Goal: Transaction & Acquisition: Obtain resource

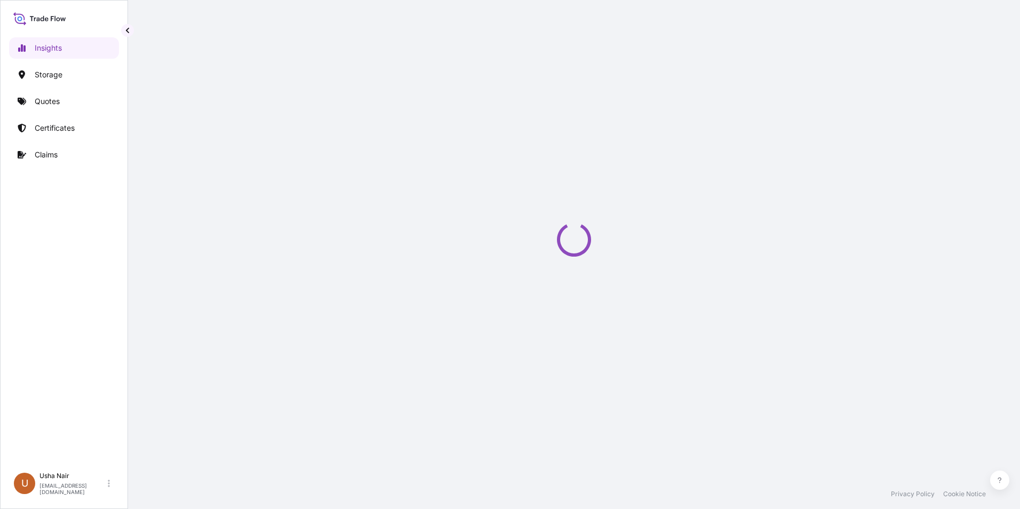
select select "2025"
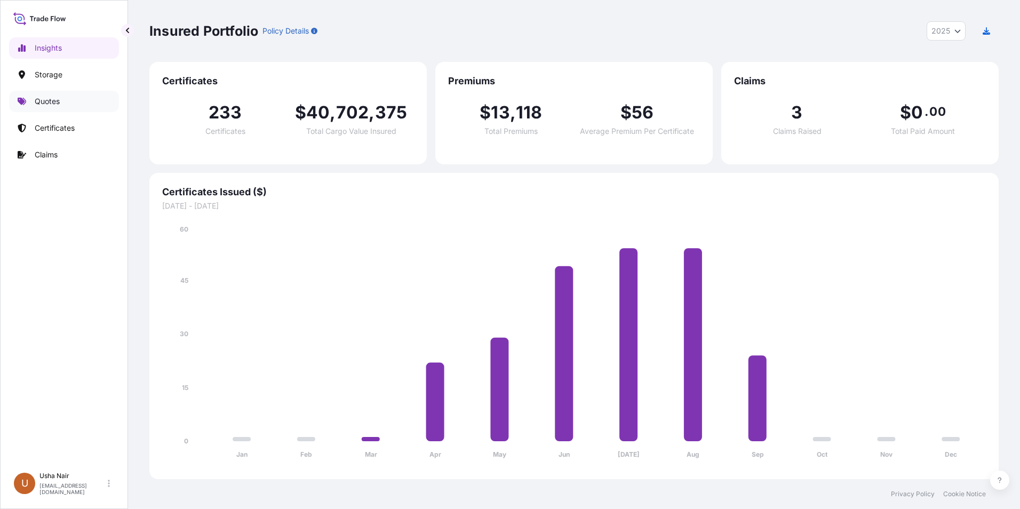
click at [43, 102] on p "Quotes" at bounding box center [47, 101] width 25 height 11
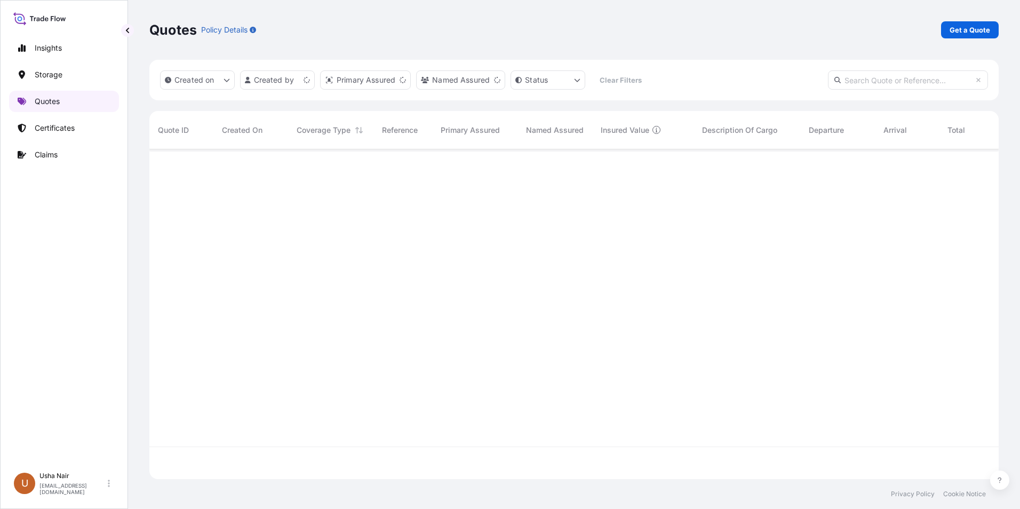
scroll to position [328, 841]
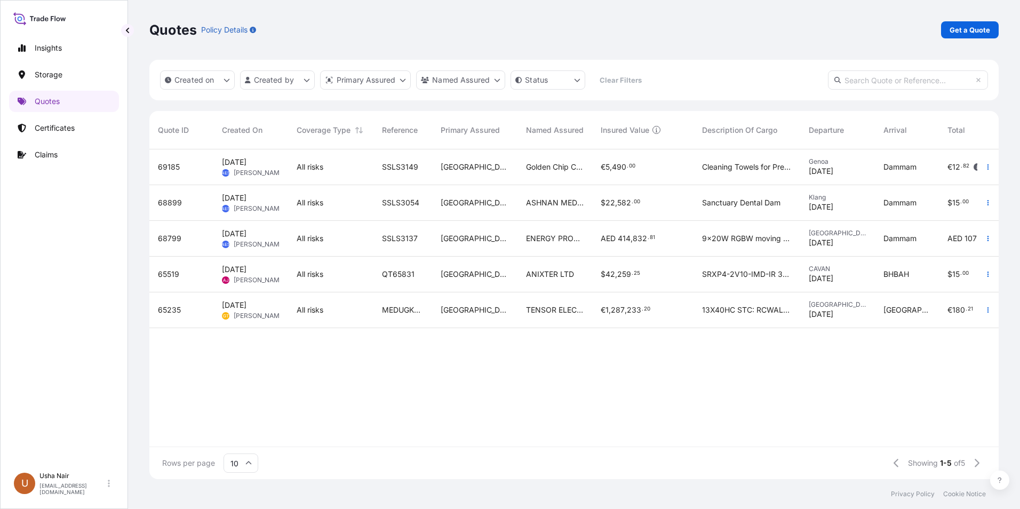
click at [736, 397] on div "69185 [DATE] AES Anju [PERSON_NAME] All risks SSLS3149 UAE Golden Chip Company …" at bounding box center [623, 297] width 949 height 297
click at [796, 410] on div "69185 [DATE] AES Anju [PERSON_NAME] All risks SSLS3149 UAE Golden Chip Company …" at bounding box center [623, 297] width 949 height 297
click at [888, 79] on input "text" at bounding box center [908, 79] width 160 height 19
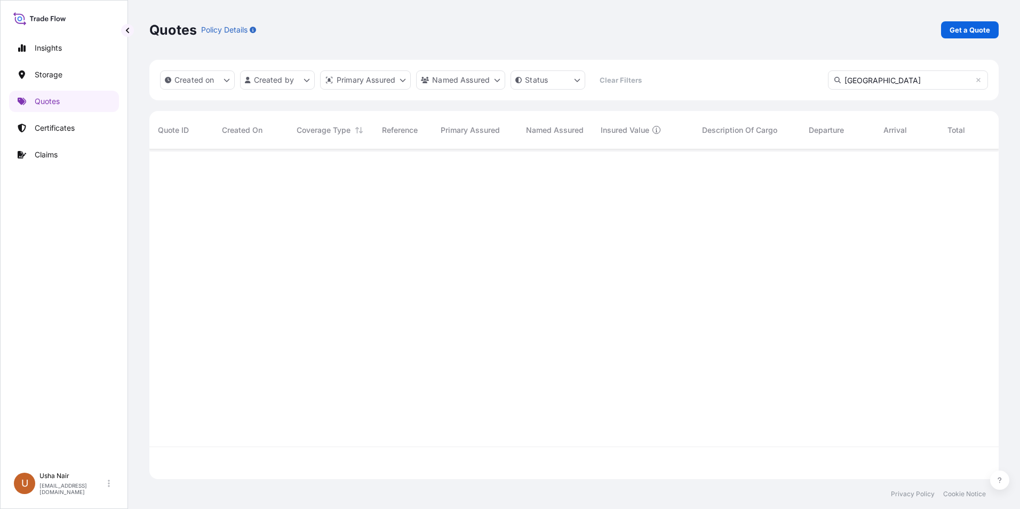
scroll to position [360, 841]
type input "D"
type input "MJ ADDITIVE"
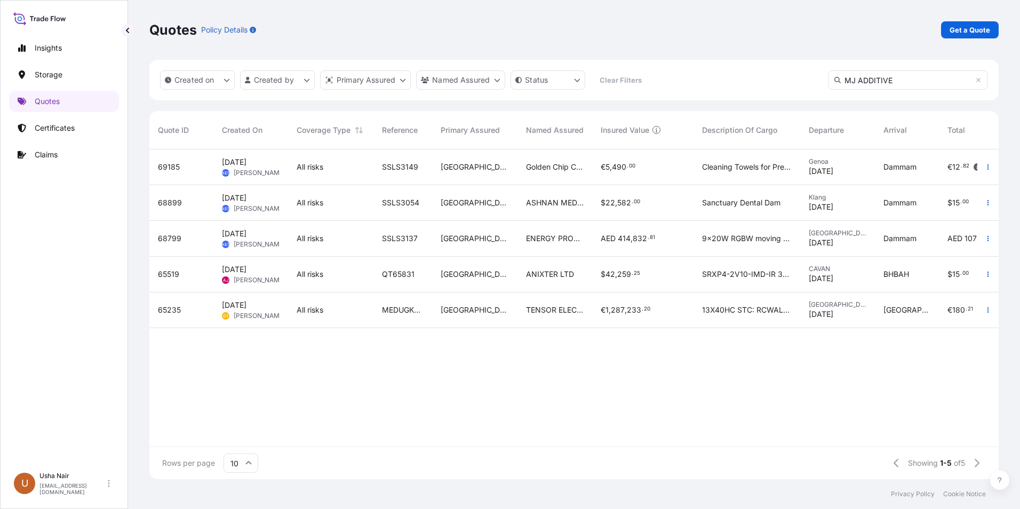
scroll to position [360, 841]
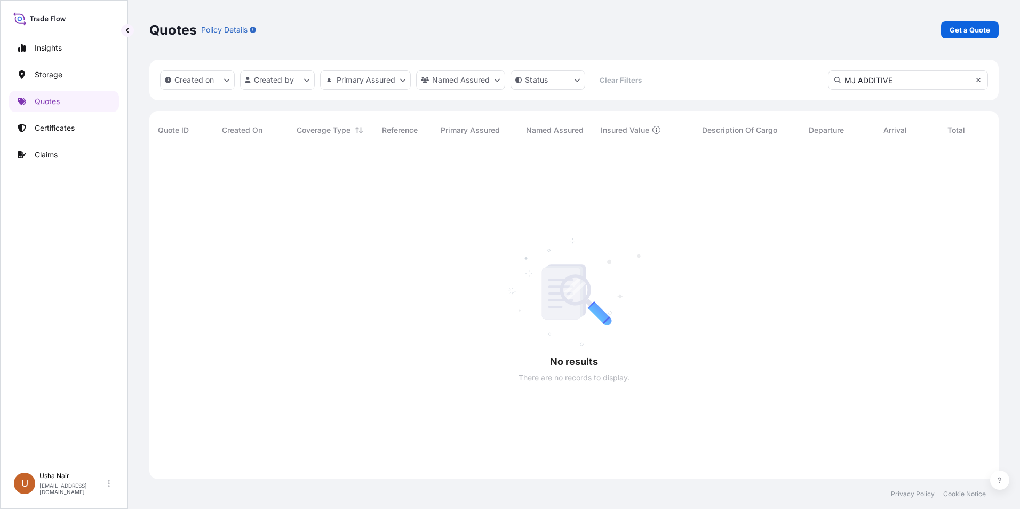
click at [978, 78] on icon at bounding box center [978, 80] width 6 height 6
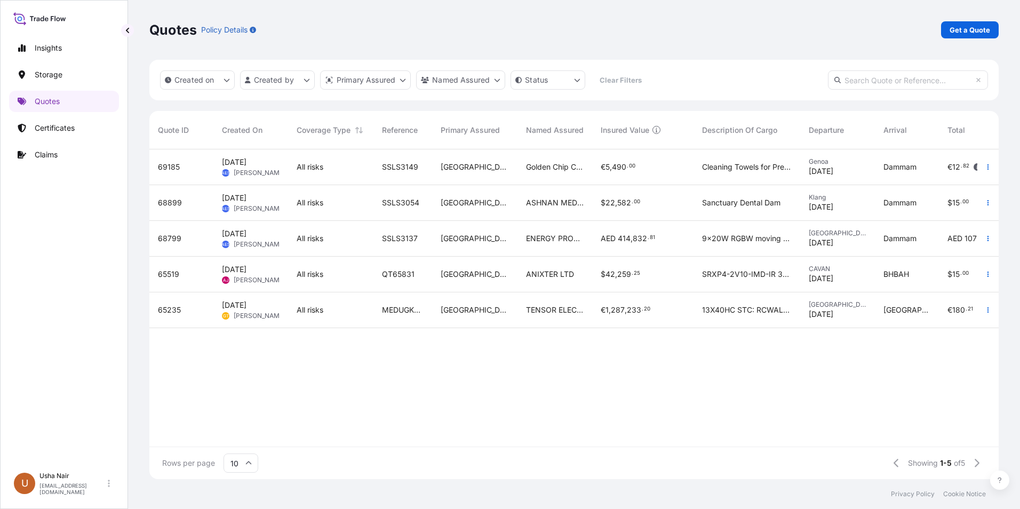
click at [248, 467] on input "10" at bounding box center [240, 462] width 35 height 19
click at [246, 409] on div "25" at bounding box center [241, 411] width 26 height 20
click at [246, 463] on icon at bounding box center [248, 463] width 6 height 6
click at [243, 429] on div "50" at bounding box center [241, 434] width 26 height 20
click at [242, 461] on input "50" at bounding box center [240, 462] width 35 height 19
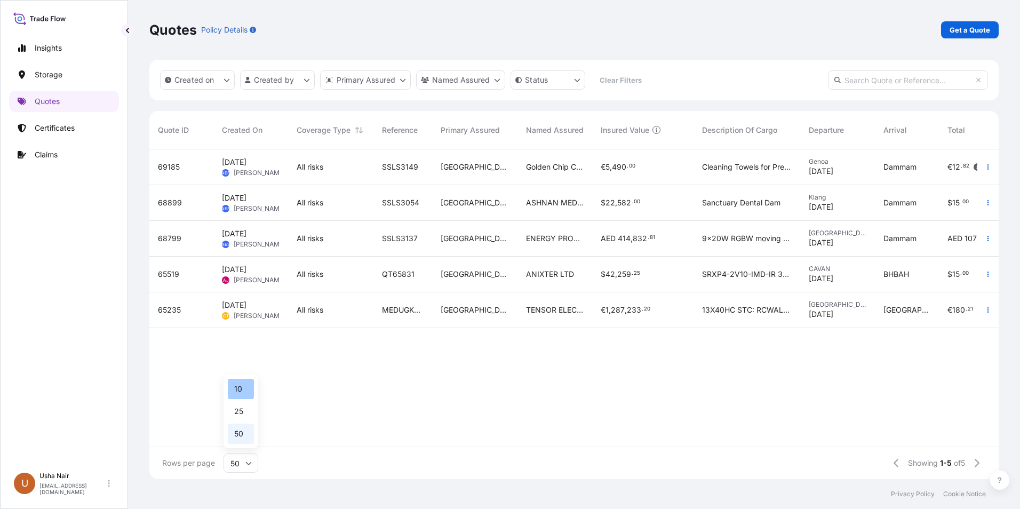
click at [241, 387] on div "10" at bounding box center [241, 389] width 26 height 20
click at [58, 130] on p "Certificates" at bounding box center [55, 128] width 40 height 11
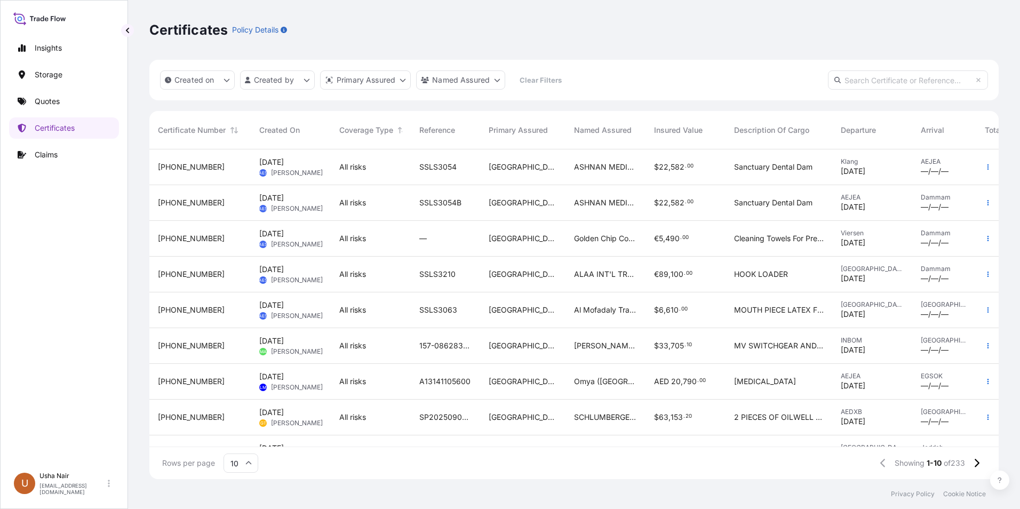
scroll to position [68, 0]
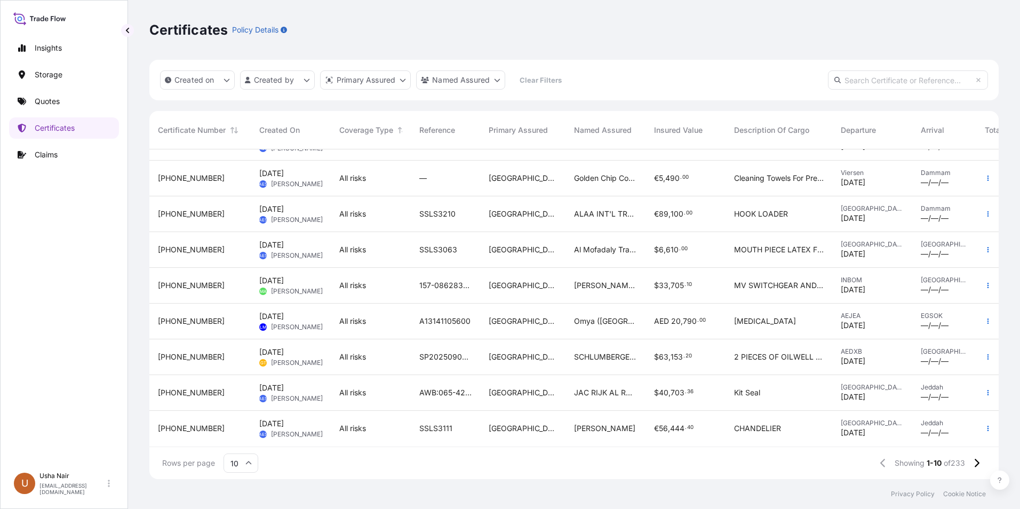
click at [875, 80] on input "text" at bounding box center [908, 79] width 160 height 19
type input "[GEOGRAPHIC_DATA]"
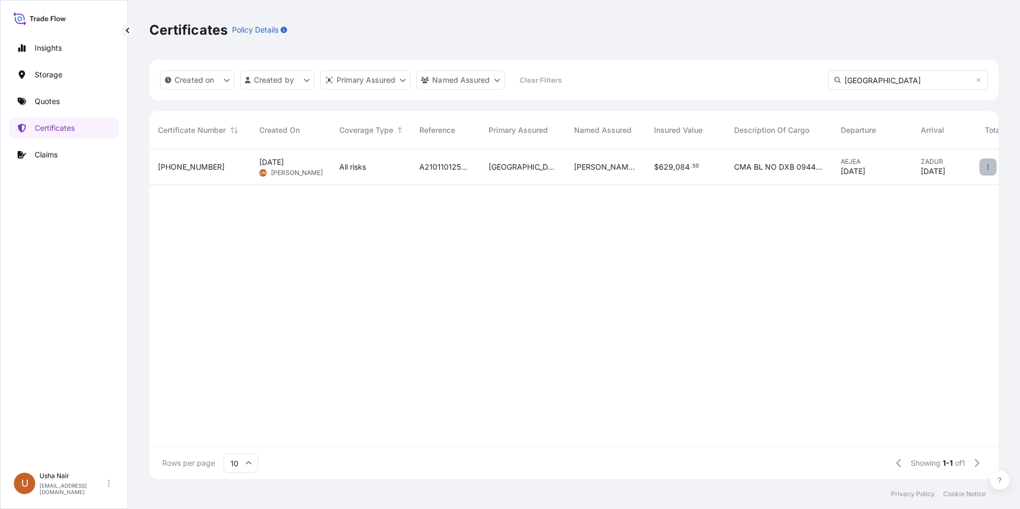
click at [987, 164] on icon "button" at bounding box center [988, 167] width 6 height 6
click at [949, 172] on p "Duplicate quote" at bounding box center [927, 169] width 55 height 11
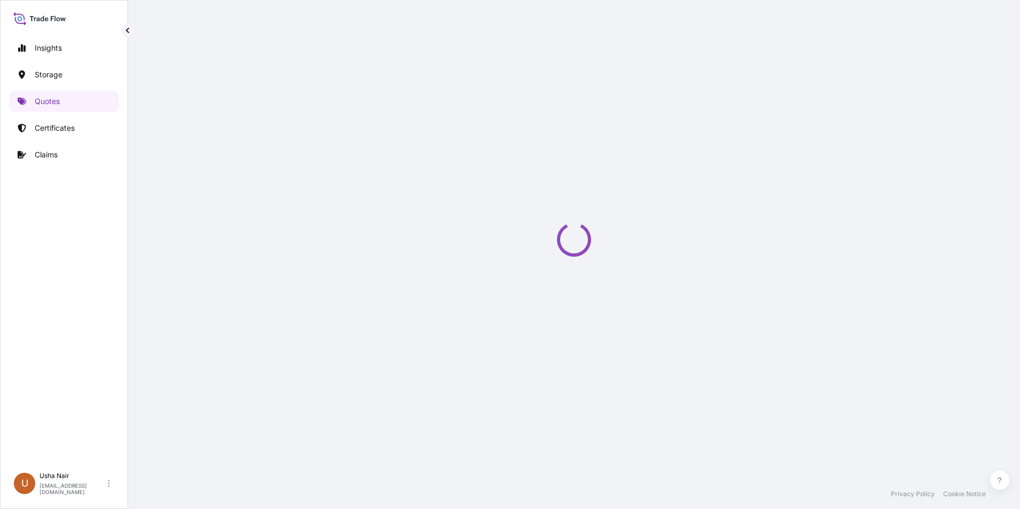
select select "Road / [GEOGRAPHIC_DATA]"
select select "Water"
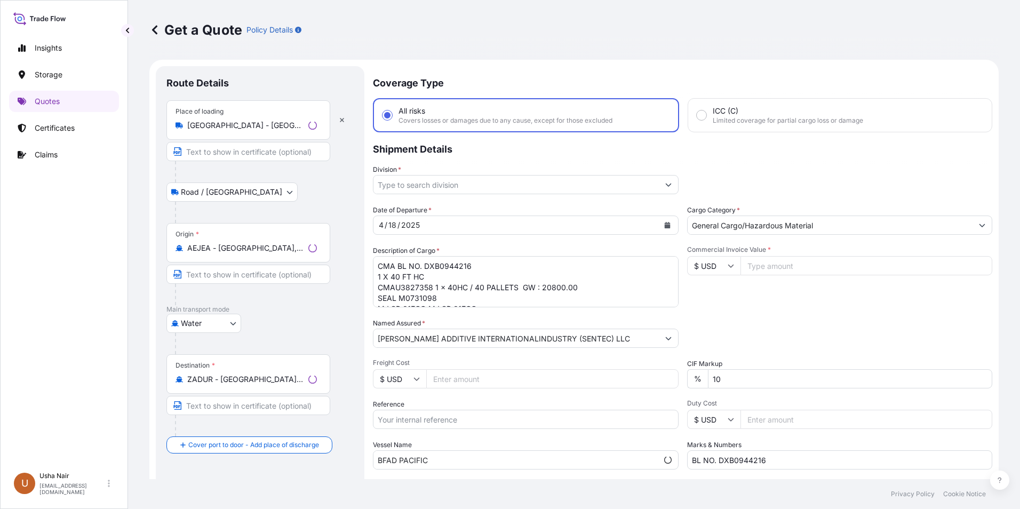
scroll to position [17, 0]
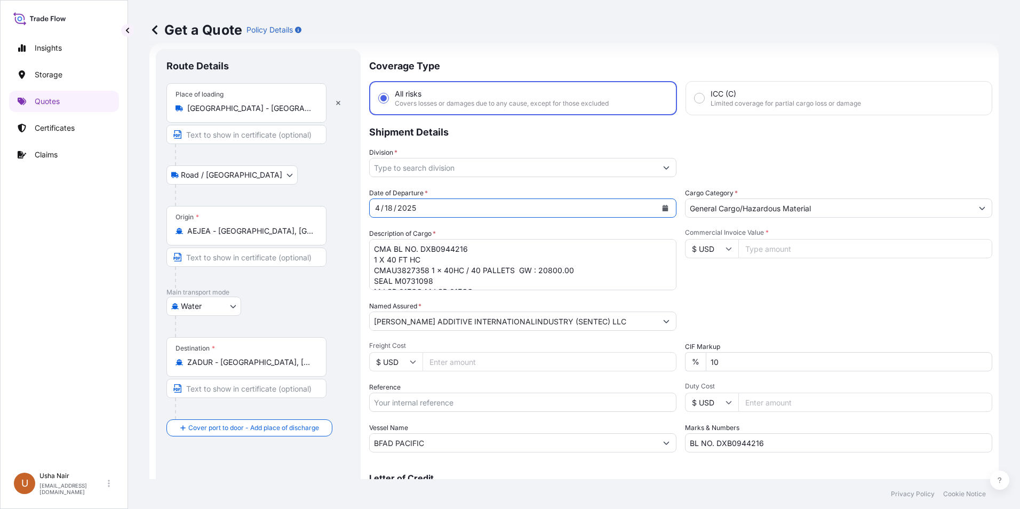
click at [665, 209] on button "Calendar" at bounding box center [665, 207] width 17 height 17
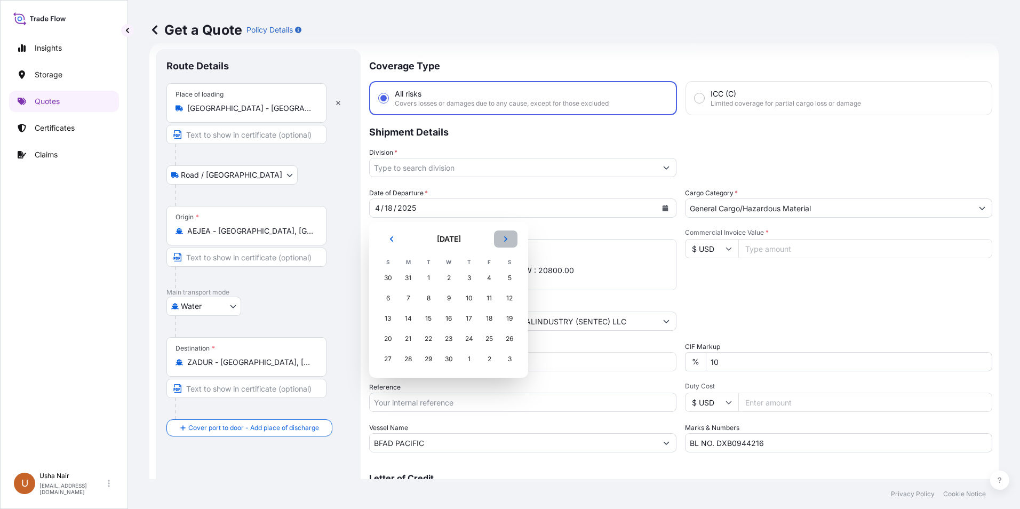
click at [508, 241] on icon "Next" at bounding box center [505, 239] width 6 height 6
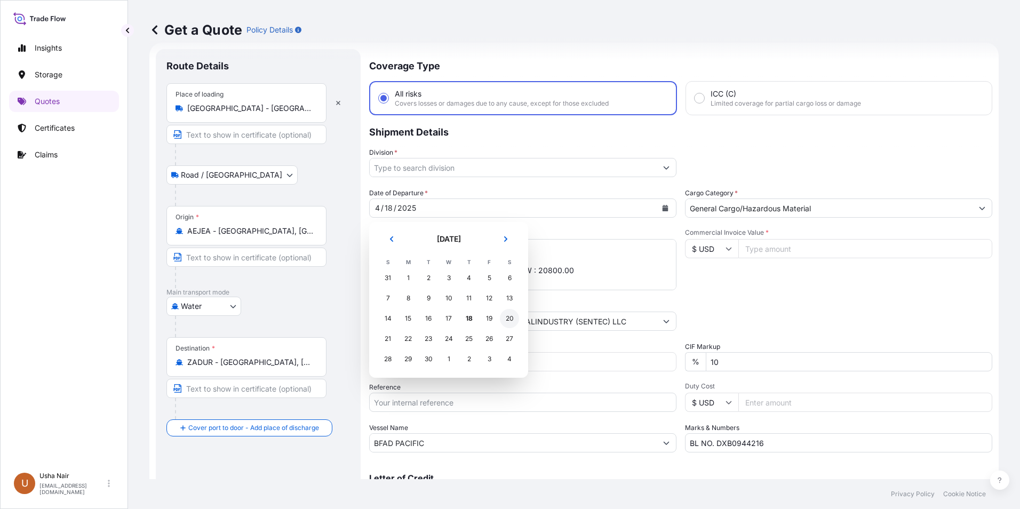
click at [511, 320] on div "20" at bounding box center [509, 318] width 19 height 19
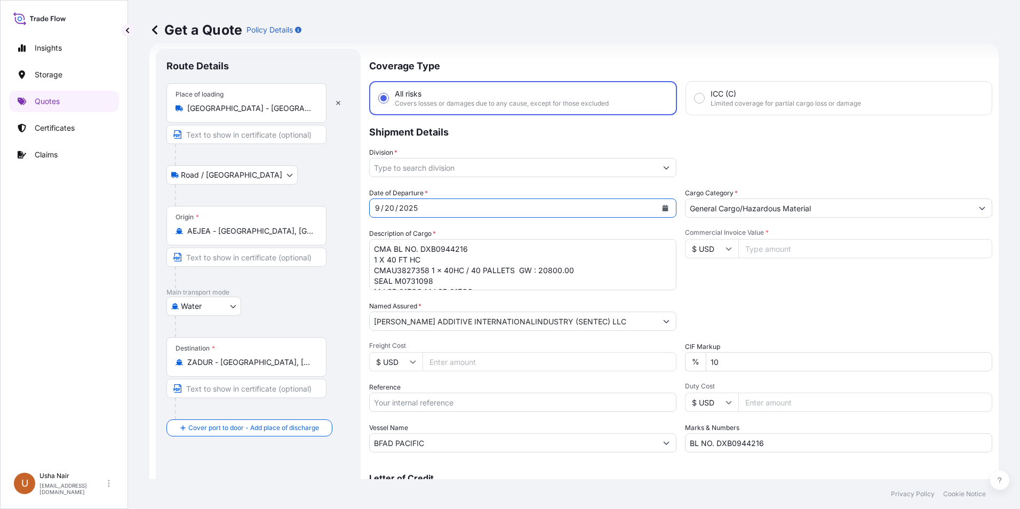
click at [667, 169] on button "Show suggestions" at bounding box center [666, 167] width 19 height 19
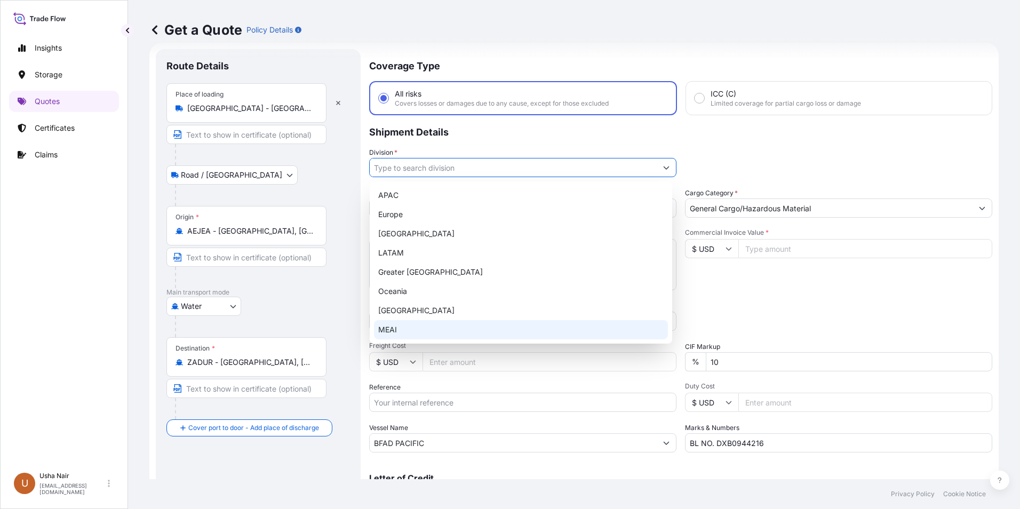
click at [384, 331] on div "MEAI" at bounding box center [521, 329] width 294 height 19
type input "MEAI"
click at [664, 167] on icon "Show suggestions" at bounding box center [667, 167] width 6 height 3
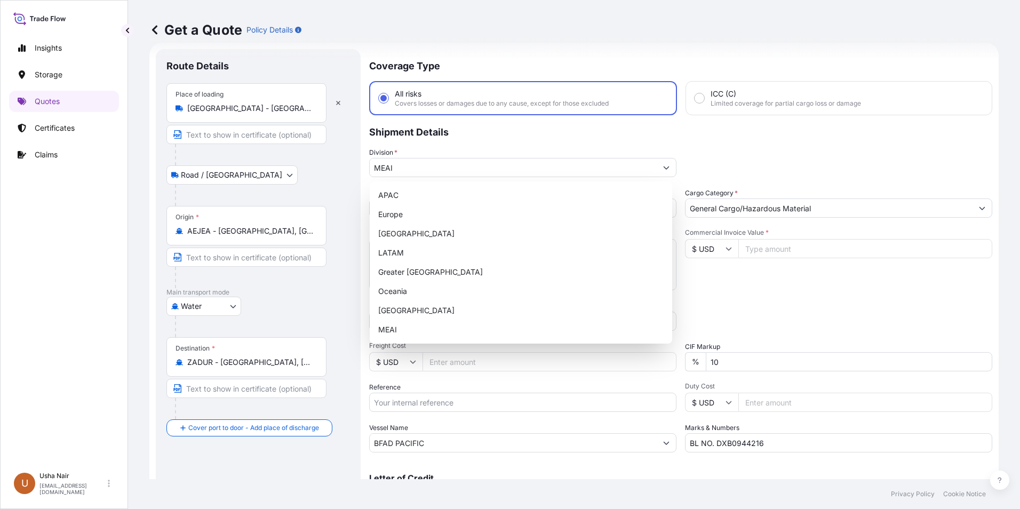
click at [759, 159] on div "Division * MEAI" at bounding box center [680, 162] width 623 height 30
click at [666, 167] on button "Show suggestions" at bounding box center [666, 167] width 19 height 19
click at [739, 169] on div "Division * MEAI" at bounding box center [680, 162] width 623 height 30
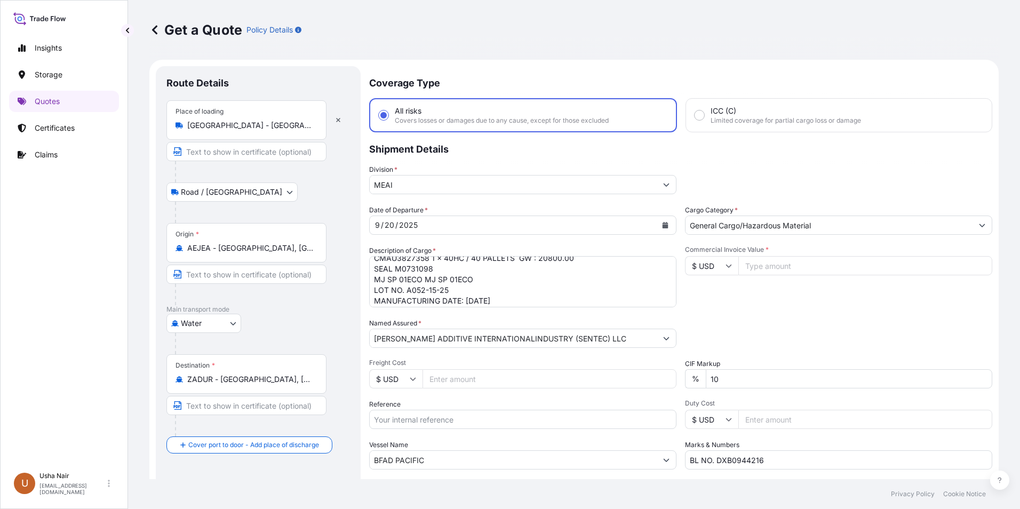
scroll to position [53, 0]
click at [506, 370] on input "Freight Cost" at bounding box center [549, 378] width 254 height 19
drag, startPoint x: 376, startPoint y: 267, endPoint x: 333, endPoint y: 273, distance: 43.1
click at [375, 268] on textarea "CMA BL NO. DXB0944216 1 X 40 FT HC CMAU3827358 1 x 40HC / 40 PALLETS GW : 20800…" at bounding box center [522, 281] width 307 height 51
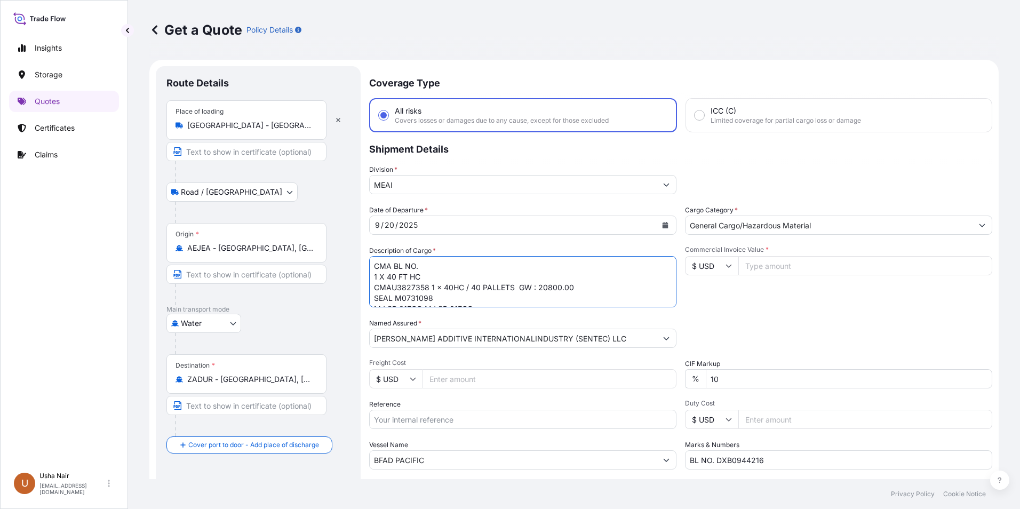
paste textarea "DXB0985906"
drag, startPoint x: 386, startPoint y: 279, endPoint x: 380, endPoint y: 288, distance: 11.1
click at [385, 281] on textarea "CMA BL NO. DXB0944216 1 X 40 FT HC CMAU3827358 1 x 40HC / 40 PALLETS GW : 20800…" at bounding box center [522, 281] width 307 height 51
click at [427, 278] on textarea "CMA BL NO. DXB0944216 1 X 40 FT HC CMAU3827358 1 x 40HC / 40 PALLETS GW : 20800…" at bounding box center [522, 281] width 307 height 51
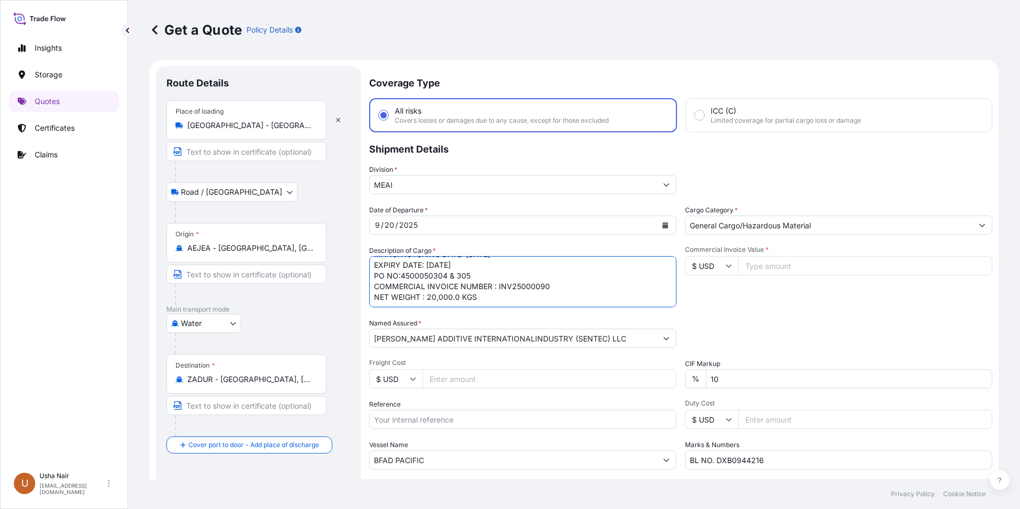
drag, startPoint x: 373, startPoint y: 286, endPoint x: 690, endPoint y: 425, distance: 345.9
click at [696, 439] on div "Date of Departure * [DATE] Cargo Category * General Cargo/Hazardous Material De…" at bounding box center [680, 337] width 623 height 265
paste textarea "CMAU0686683 1 x 20ST 20 PALLETS 10400.000 2200 25.000 SEAL M1127518 381239 (HS)…"
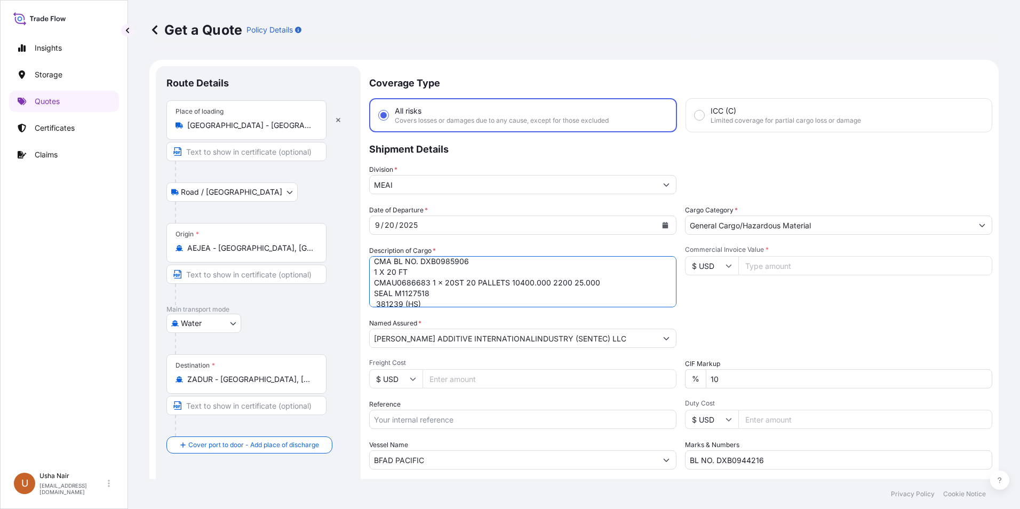
click at [464, 281] on textarea "CMA BL NO. DXB0944216 1 X 40 FT HC CMAU3827358 1 x 40HC / 40 PALLETS GW : 20800…" at bounding box center [522, 281] width 307 height 51
click at [419, 292] on textarea "CMA BL NO. DXB0944216 1 X 40 FT HC CMAU3827358 1 x 40HC / 40 PALLETS GW : 20800…" at bounding box center [522, 281] width 307 height 51
click at [484, 293] on textarea "CMA BL NO. DXB0944216 1 X 40 FT HC CMAU3827358 1 x 40HC / 40 PALLETS GW : 20800…" at bounding box center [522, 281] width 307 height 51
click at [474, 270] on textarea "CMA BL NO. DXB0944216 1 X 40 FT HC CMAU3827358 1 x 40HC / 40 PALLETS GW : 20800…" at bounding box center [522, 281] width 307 height 51
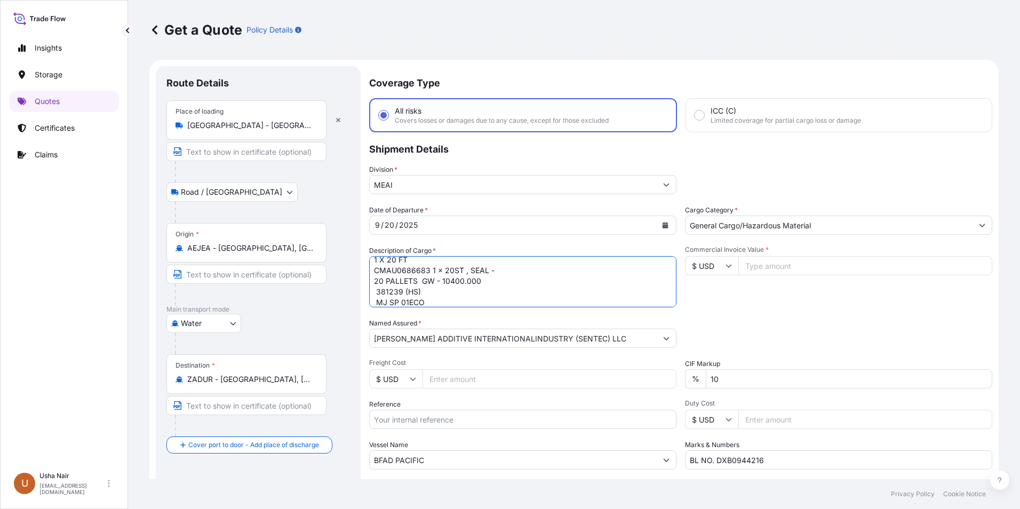
paste textarea "SEAL M1127518"
click at [493, 276] on textarea "CMA BL NO. DXB0944216 1 X 40 FT HC CMAU3827358 1 x 40HC / 40 PALLETS GW : 20800…" at bounding box center [522, 281] width 307 height 51
click at [496, 269] on textarea "CMA BL NO. DXB0944216 1 X 40 FT HC CMAU3827358 1 x 40HC / 40 PALLETS GW : 20800…" at bounding box center [522, 281] width 307 height 51
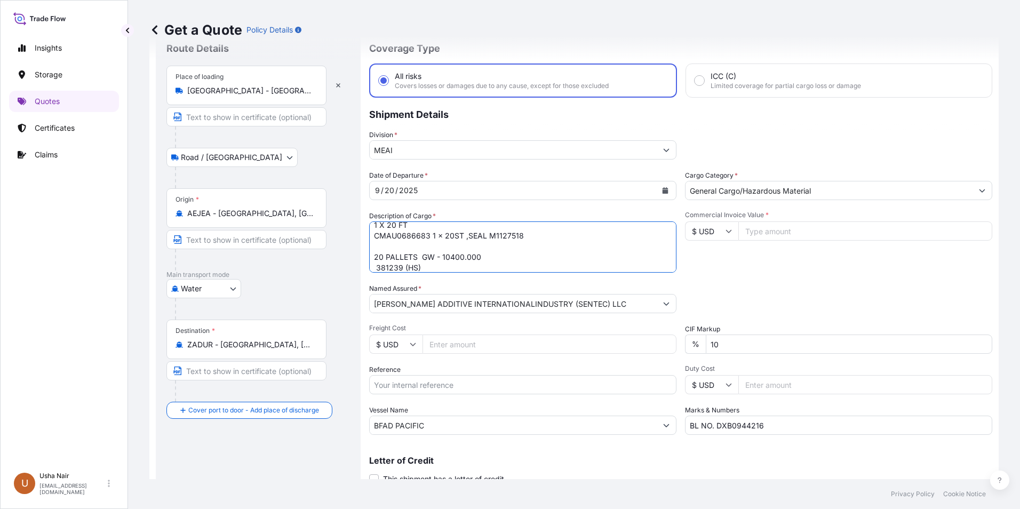
scroll to position [53, 0]
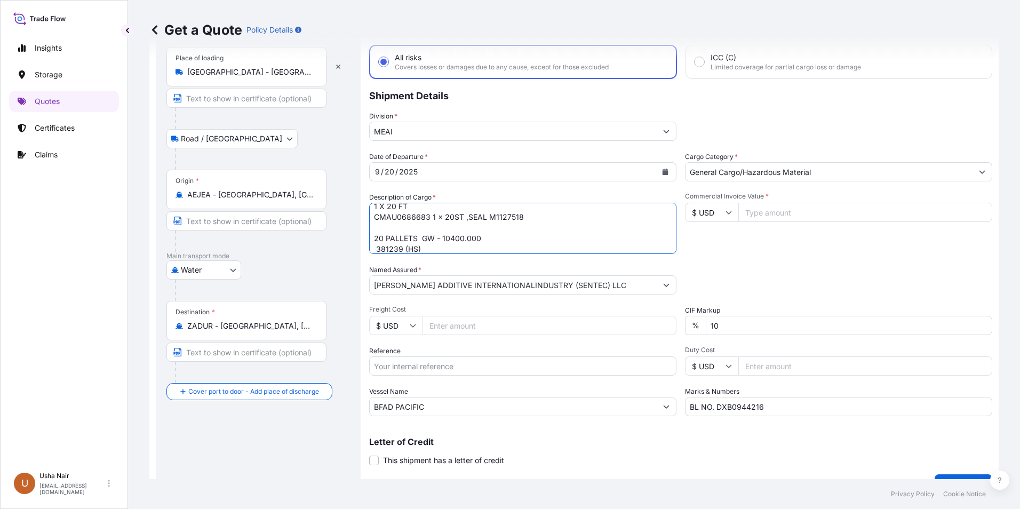
click at [450, 230] on textarea "CMA BL NO. DXB0944216 1 X 40 FT HC CMAU3827358 1 x 40HC / 40 PALLETS GW : 20800…" at bounding box center [522, 228] width 307 height 51
type textarea "CMA BL NO. DXB0985906 1 X 20 FT CMAU0686683 1 x 20ST ,SEAL M1127518 20 PALLETS …"
click at [447, 330] on input "Freight Cost" at bounding box center [549, 325] width 254 height 19
type input "282600"
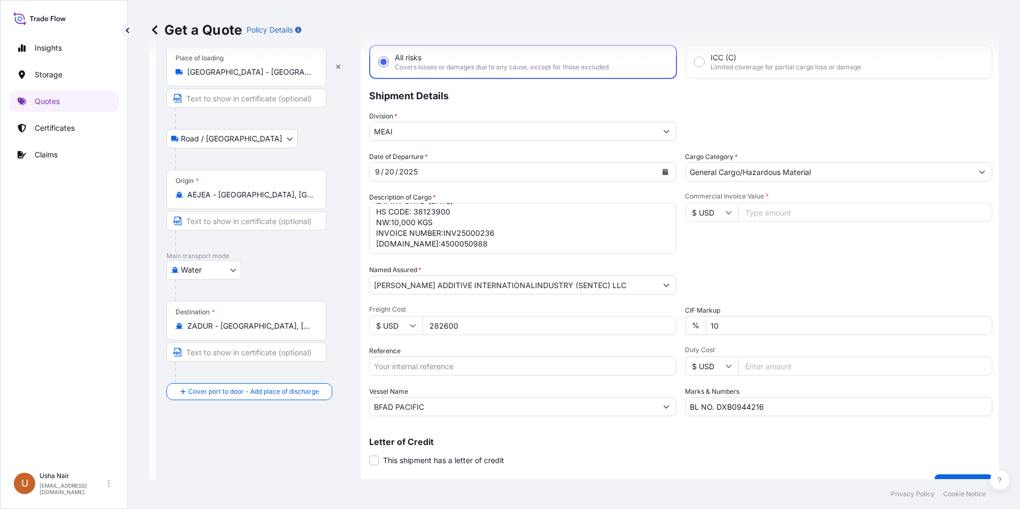
click at [443, 370] on input "Reference" at bounding box center [522, 365] width 307 height 19
click at [459, 366] on input "A21001013175" at bounding box center [522, 365] width 307 height 19
type input "A21011014543"
click at [775, 213] on input "Commercial Invoice Value *" at bounding box center [865, 212] width 254 height 19
drag, startPoint x: 465, startPoint y: 325, endPoint x: 424, endPoint y: 320, distance: 40.9
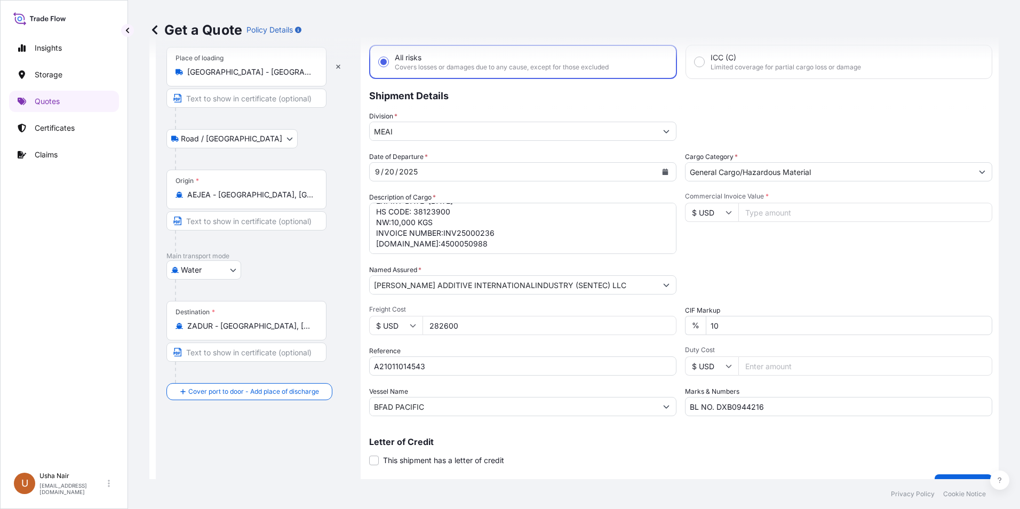
click at [424, 320] on input "282600" at bounding box center [549, 325] width 254 height 19
click at [762, 215] on input "Commercial Invoice Value *" at bounding box center [865, 212] width 254 height 19
paste input "282600"
type input "282600"
click at [523, 331] on input "282600" at bounding box center [549, 325] width 254 height 19
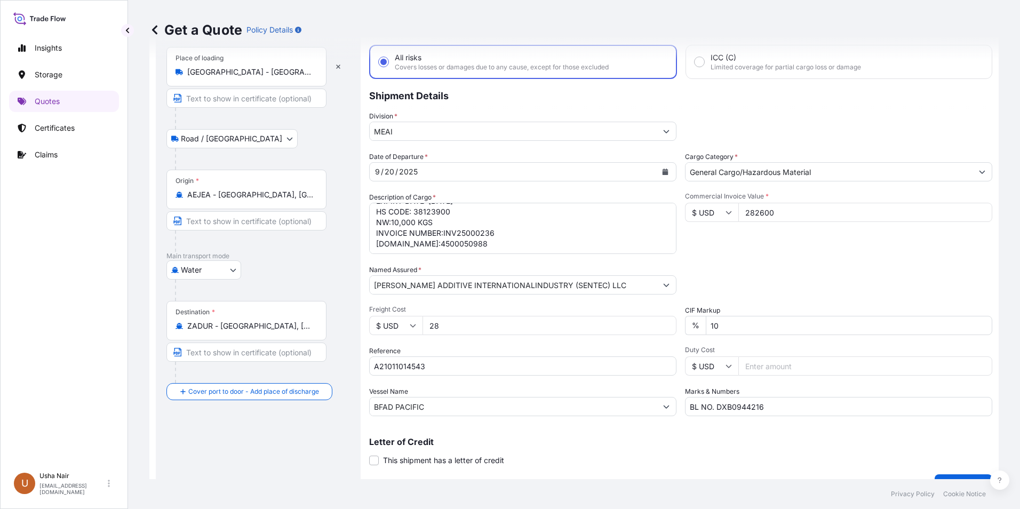
type input "2"
type input "5895"
drag, startPoint x: 427, startPoint y: 409, endPoint x: 295, endPoint y: 341, distance: 148.6
click at [303, 382] on form "Route Details Place of loading [GEOGRAPHIC_DATA] - [GEOGRAPHIC_DATA] Road / [GE…" at bounding box center [573, 254] width 849 height 496
paste input "CMA CGM VALPARAISO"
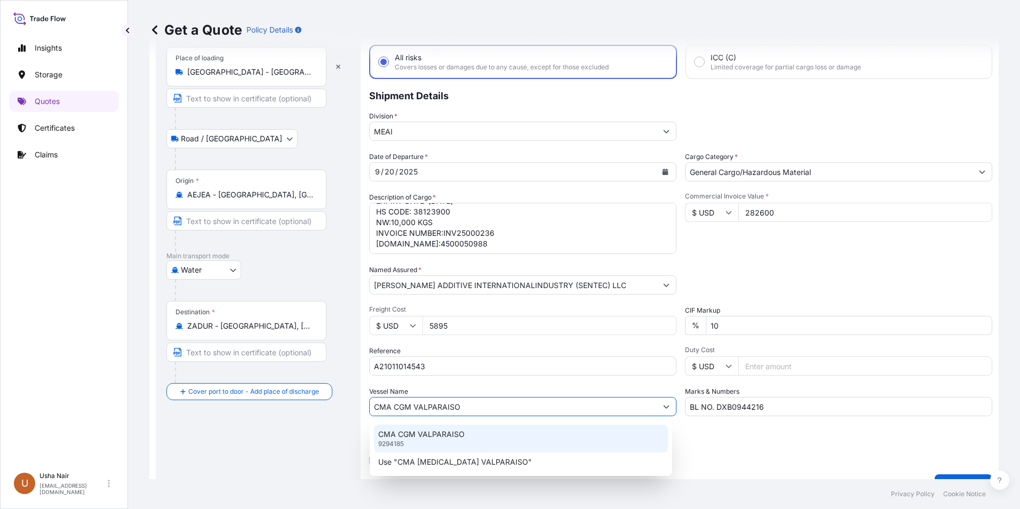
click at [426, 432] on p "CMA CGM VALPARAISO" at bounding box center [421, 434] width 86 height 11
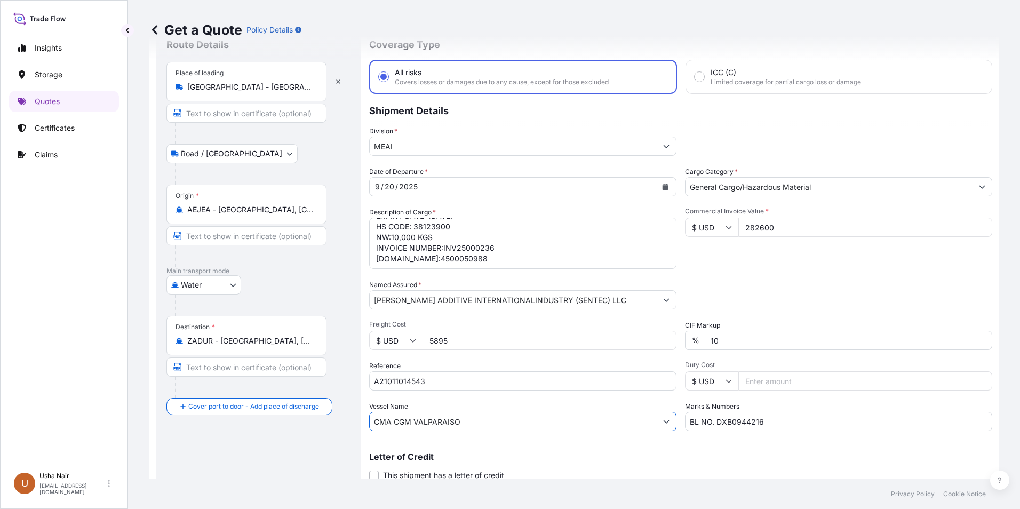
scroll to position [0, 0]
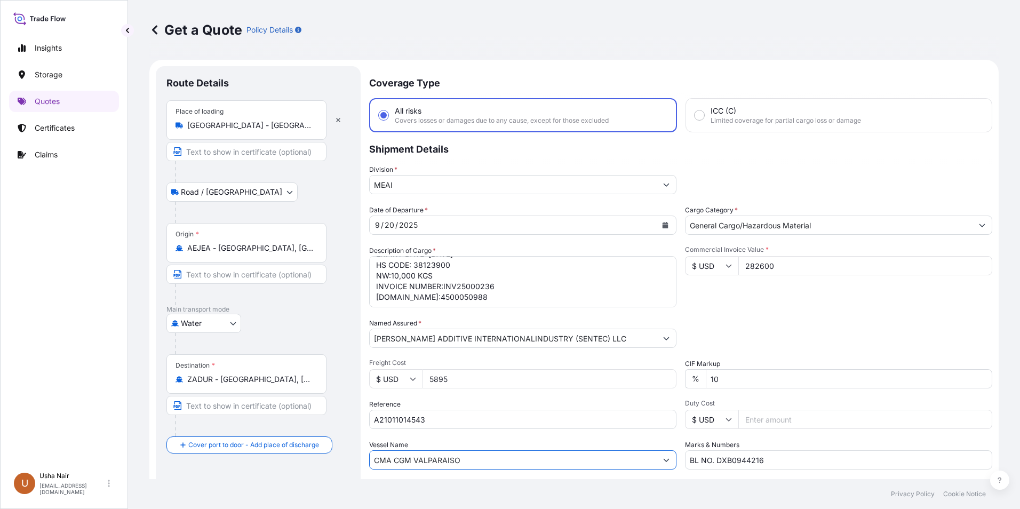
type input "CMA CGM VALPARAISO"
click at [496, 292] on textarea "CMA BL NO. DXB0944216 1 X 40 FT HC CMAU3827358 1 x 40HC / 40 PALLETS GW : 20800…" at bounding box center [522, 281] width 307 height 51
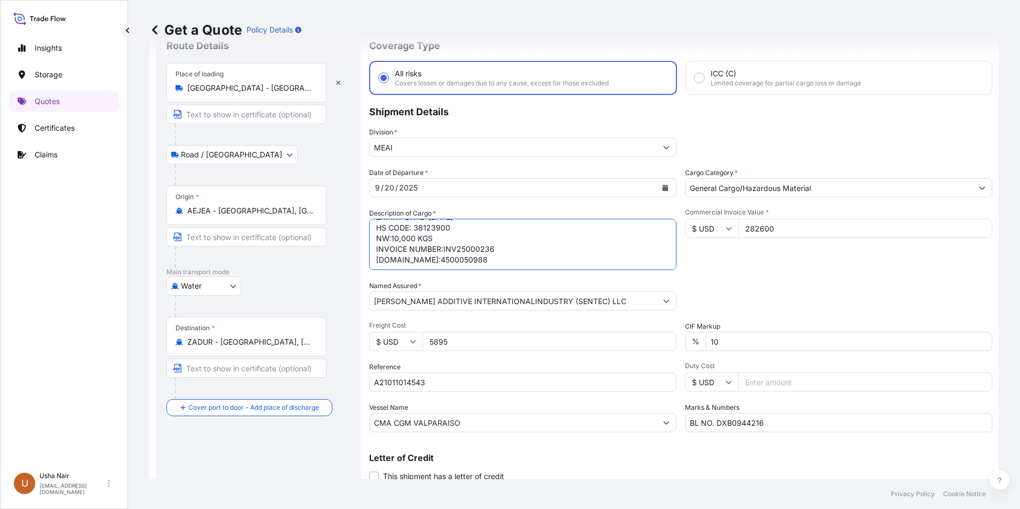
scroll to position [76, 0]
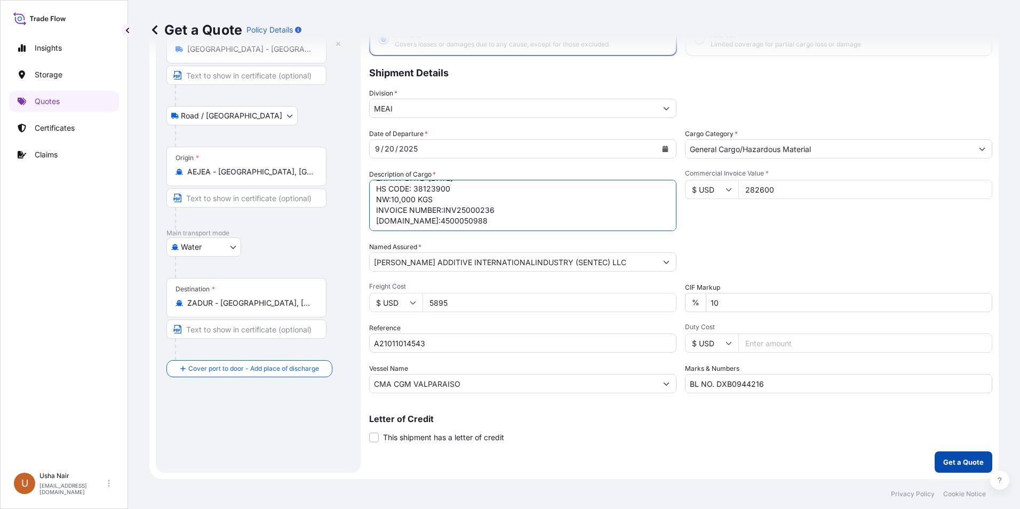
click at [943, 463] on p "Get a Quote" at bounding box center [963, 462] width 41 height 11
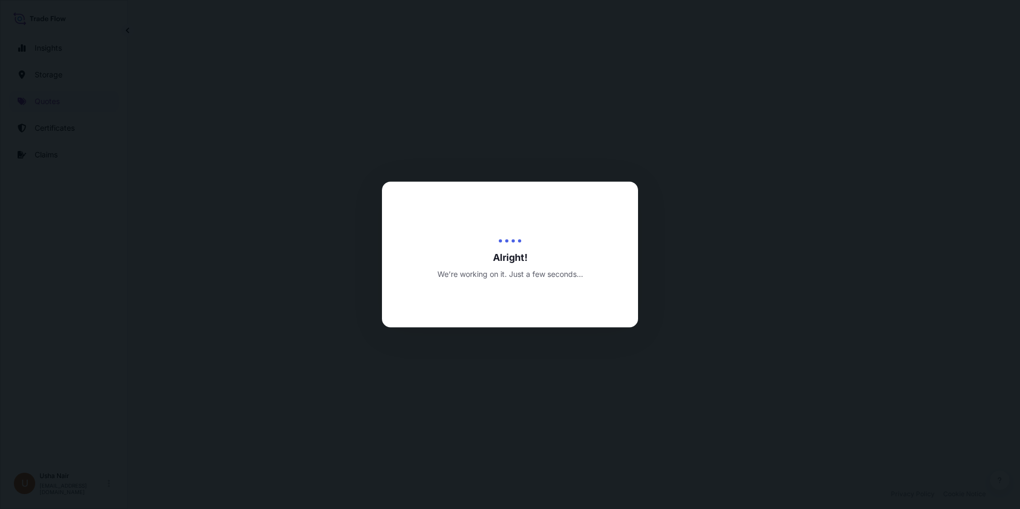
select select "Road / [GEOGRAPHIC_DATA]"
select select "Water"
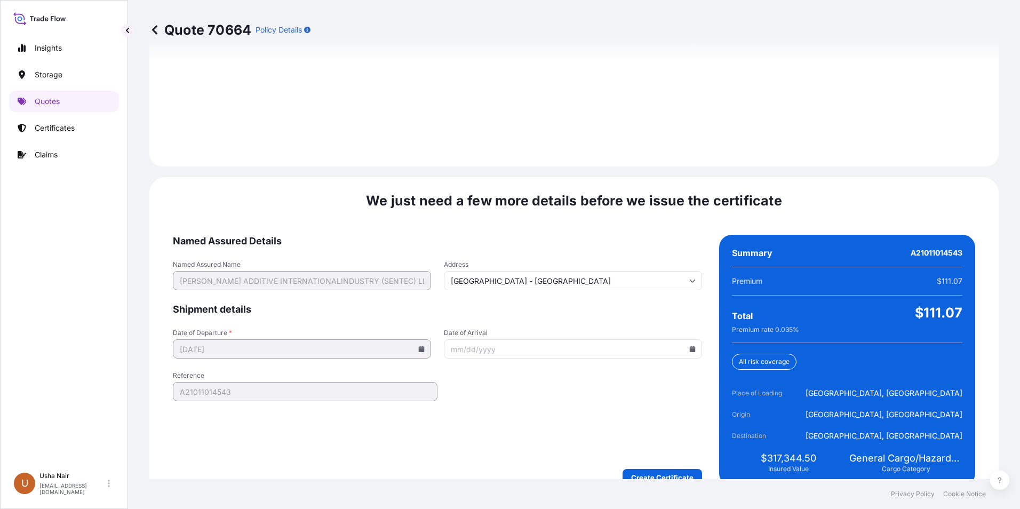
scroll to position [1555, 0]
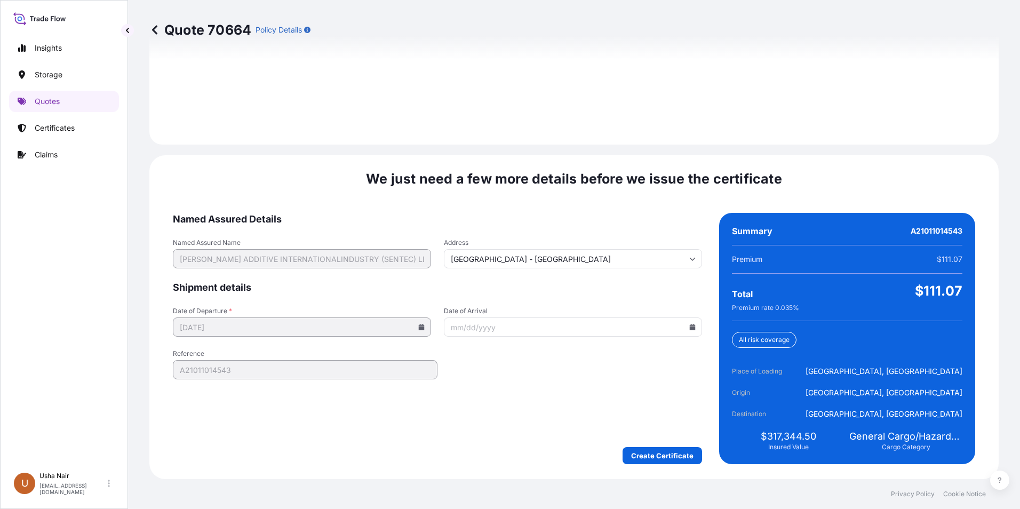
click at [523, 332] on input "Date of Arrival" at bounding box center [573, 326] width 258 height 19
click at [689, 331] on input "Date of Arrival" at bounding box center [573, 326] width 258 height 19
click at [688, 331] on input "Date of Arrival" at bounding box center [573, 326] width 258 height 19
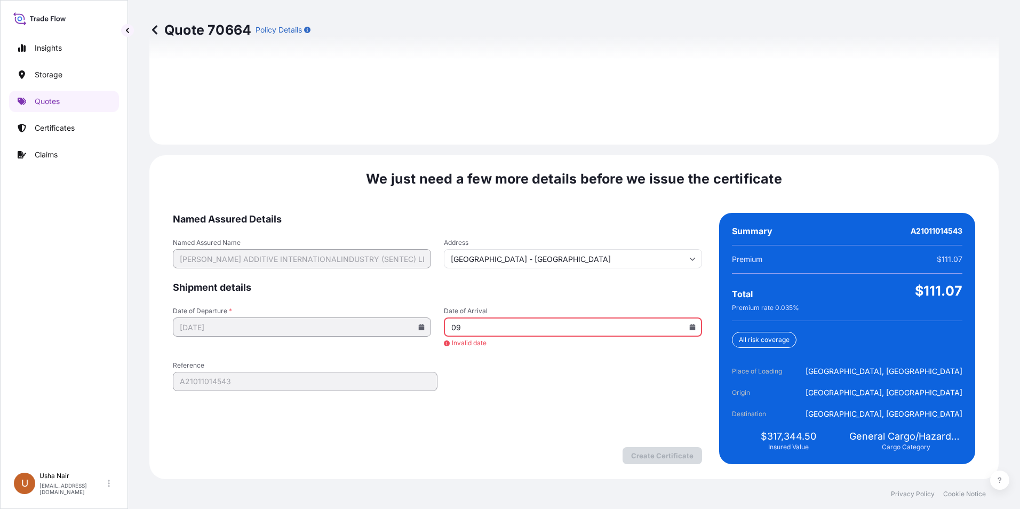
click at [690, 326] on icon at bounding box center [693, 327] width 6 height 6
click at [642, 144] on icon at bounding box center [642, 147] width 4 height 6
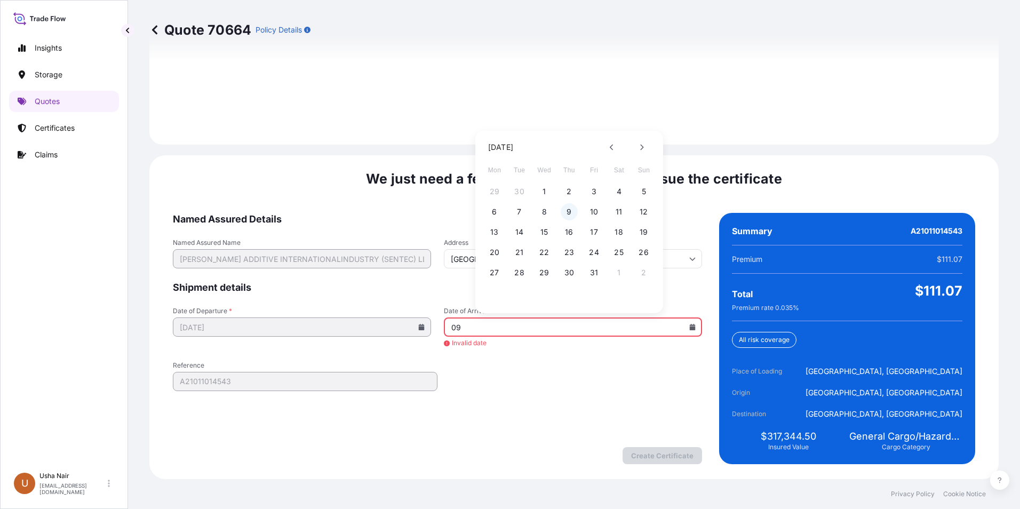
click at [569, 213] on button "9" at bounding box center [569, 211] width 17 height 17
type input "[DATE]"
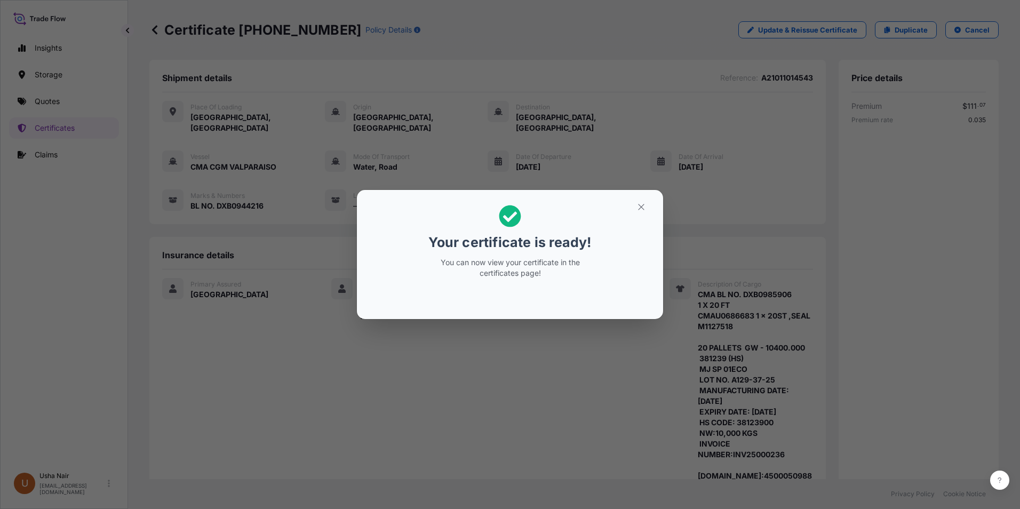
drag, startPoint x: 508, startPoint y: 263, endPoint x: 511, endPoint y: 223, distance: 40.1
click at [508, 262] on p "You can now view your certificate in the certificates page!" at bounding box center [510, 267] width 164 height 21
click at [512, 214] on icon at bounding box center [510, 216] width 22 height 22
click at [513, 214] on icon at bounding box center [510, 216] width 22 height 22
click at [649, 207] on button "button" at bounding box center [641, 206] width 27 height 17
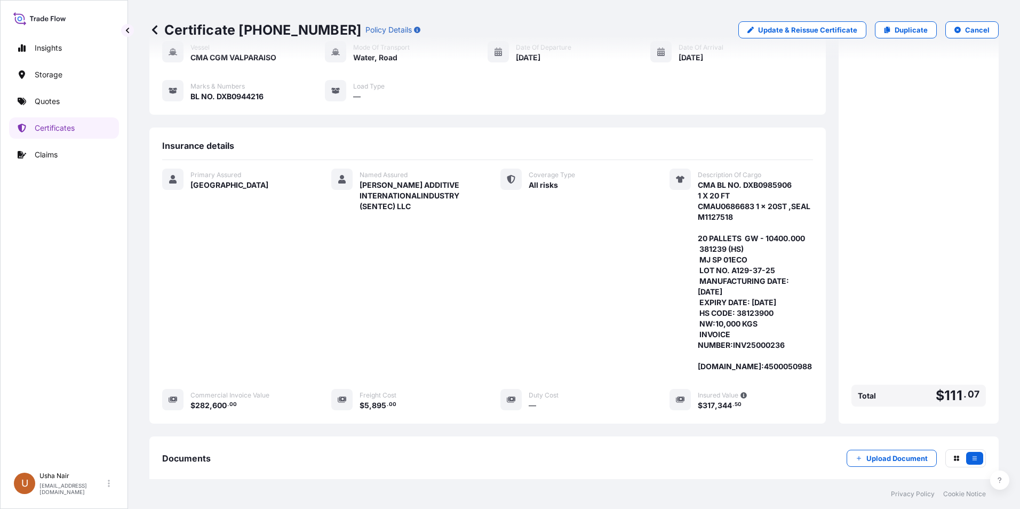
scroll to position [213, 0]
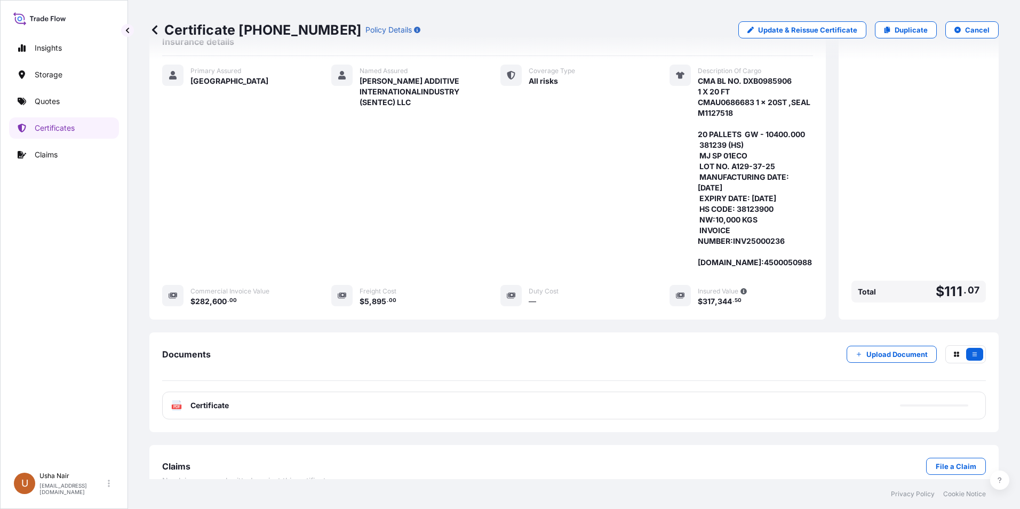
click at [172, 400] on icon "PDF" at bounding box center [176, 405] width 11 height 11
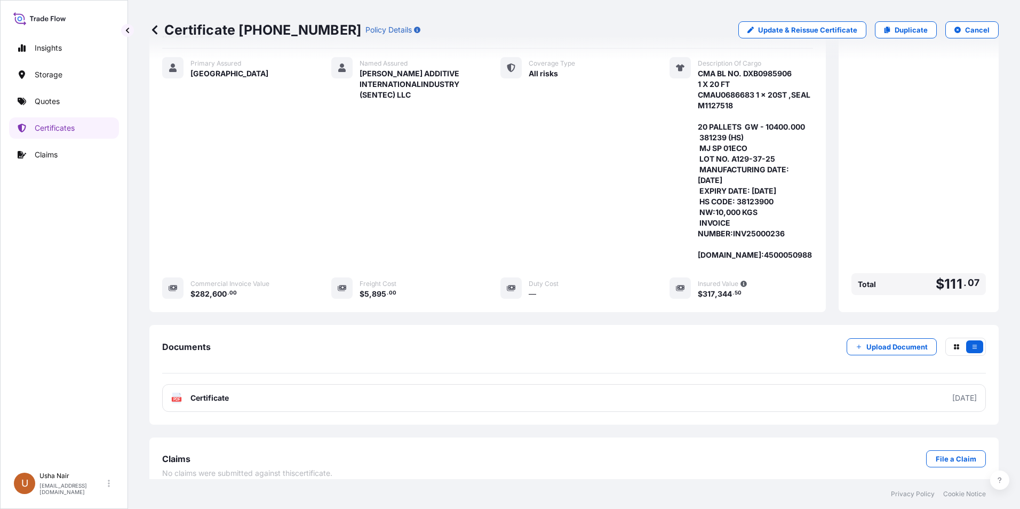
scroll to position [222, 0]
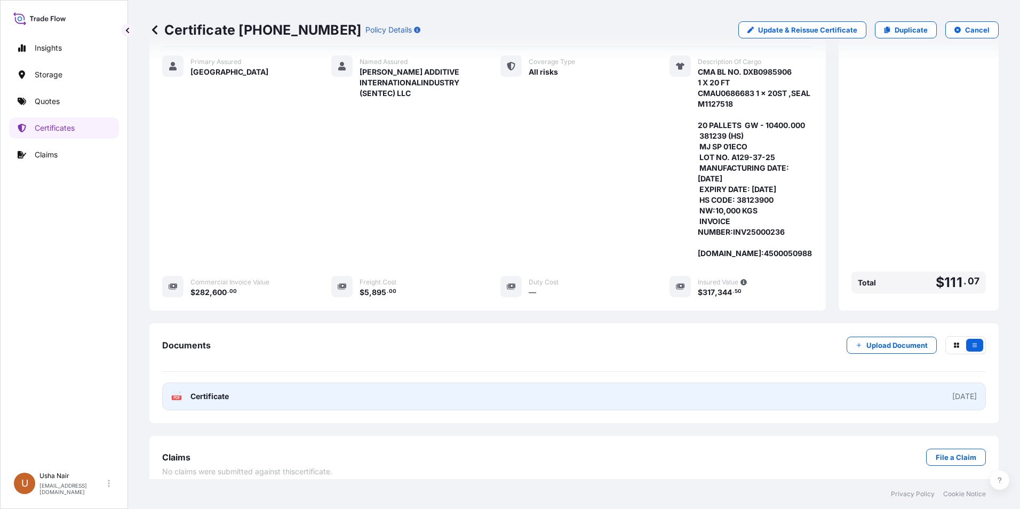
click at [171, 385] on link "PDF Certificate [DATE]" at bounding box center [574, 396] width 824 height 28
